Goal: Task Accomplishment & Management: Use online tool/utility

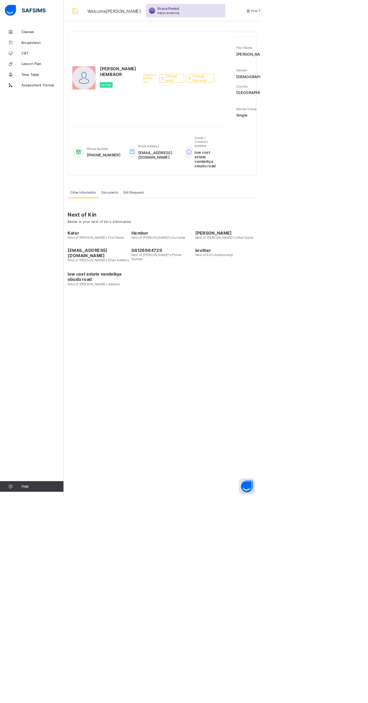
click at [34, 48] on span "Classes" at bounding box center [60, 45] width 60 height 6
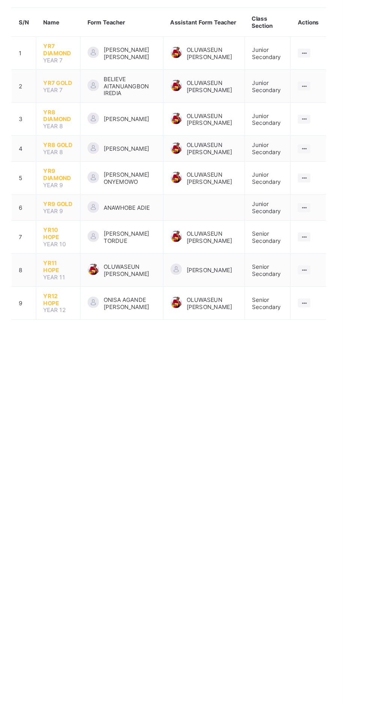
click at [138, 266] on span "YR10 HOPE" at bounding box center [141, 268] width 24 height 11
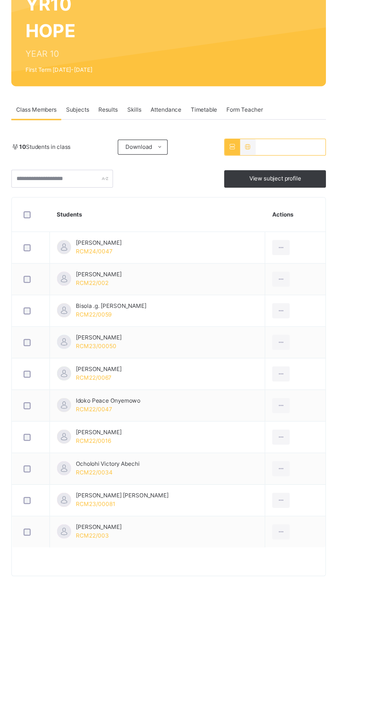
click at [224, 168] on span "Attendance" at bounding box center [227, 170] width 24 height 7
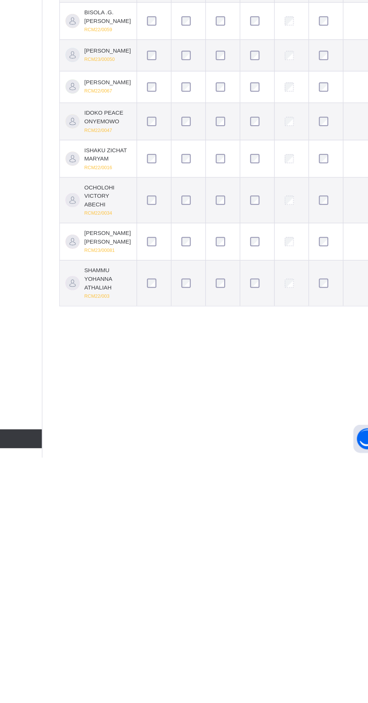
click at [302, 516] on td at bounding box center [315, 497] width 27 height 36
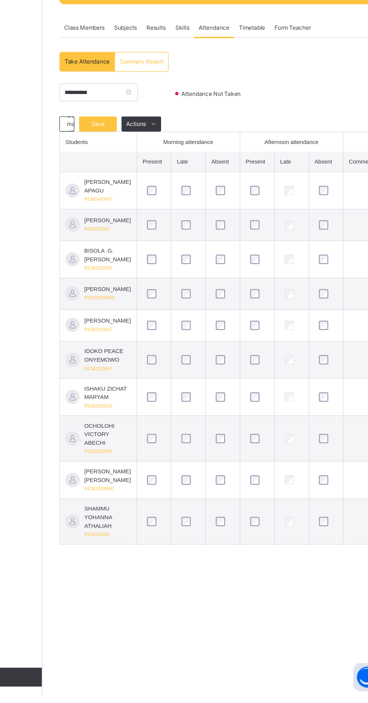
click at [134, 201] on div "Take Attendance" at bounding box center [126, 197] width 44 height 15
click at [138, 248] on span "Save" at bounding box center [134, 246] width 19 height 7
